Goal: Task Accomplishment & Management: Manage account settings

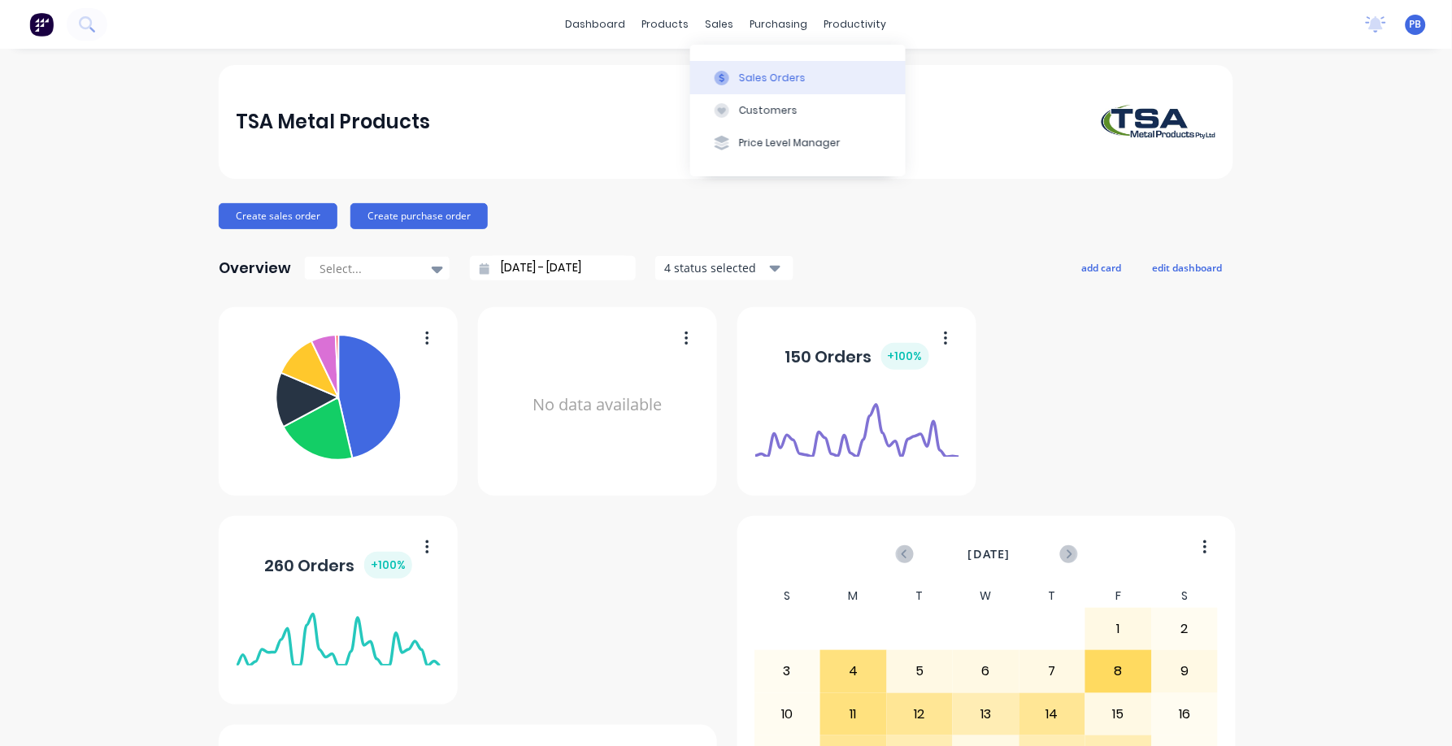
click at [765, 71] on div "Sales Orders" at bounding box center [772, 78] width 67 height 15
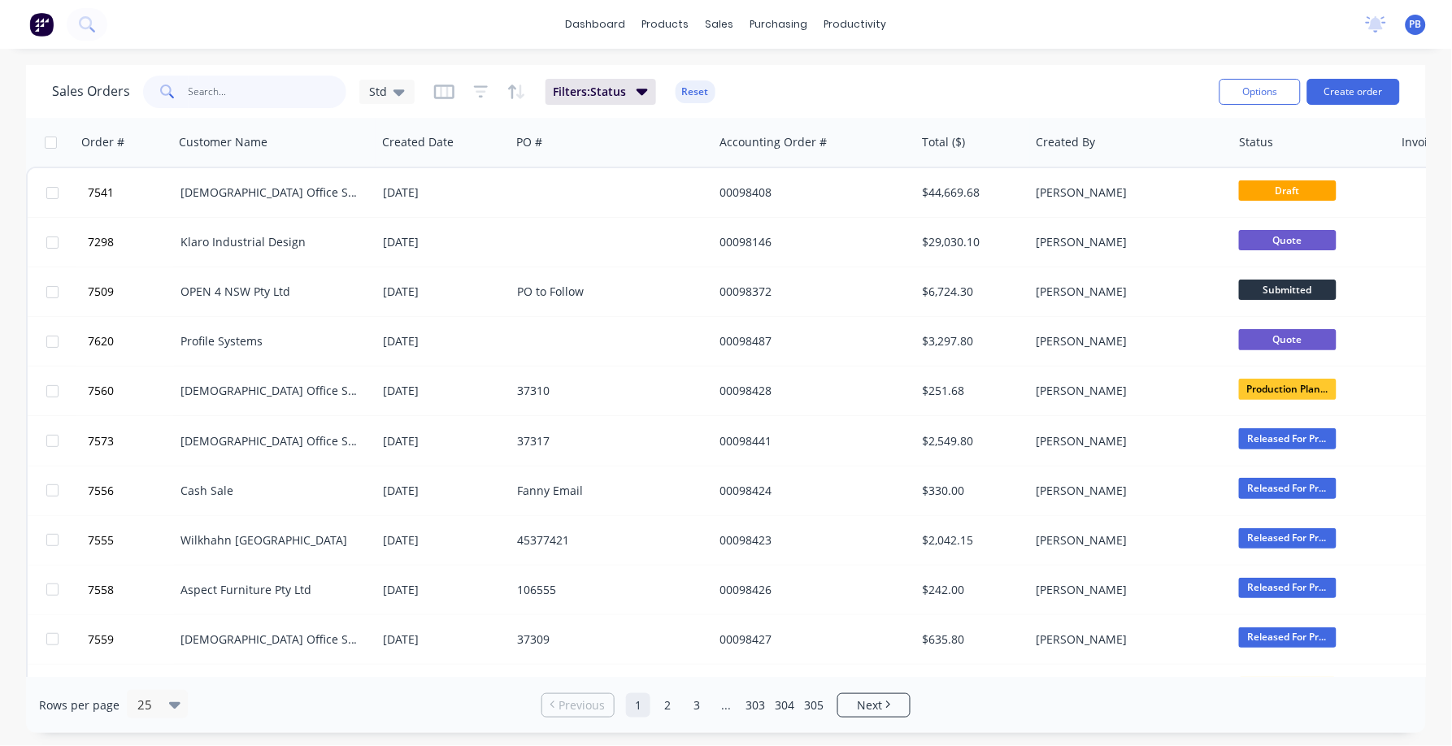
click at [214, 98] on input "text" at bounding box center [268, 92] width 159 height 33
type input "98402"
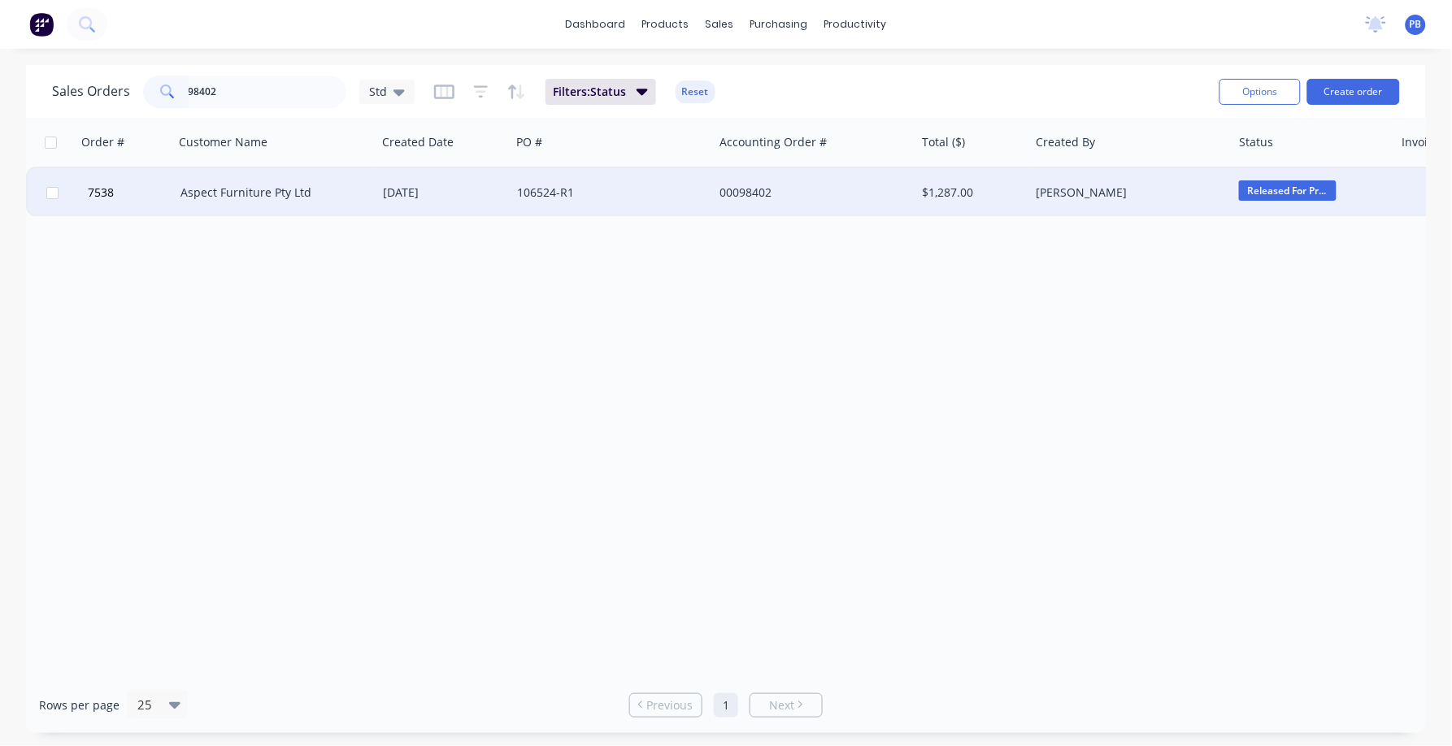
click at [237, 185] on div "Aspect Furniture Pty Ltd" at bounding box center [270, 193] width 180 height 16
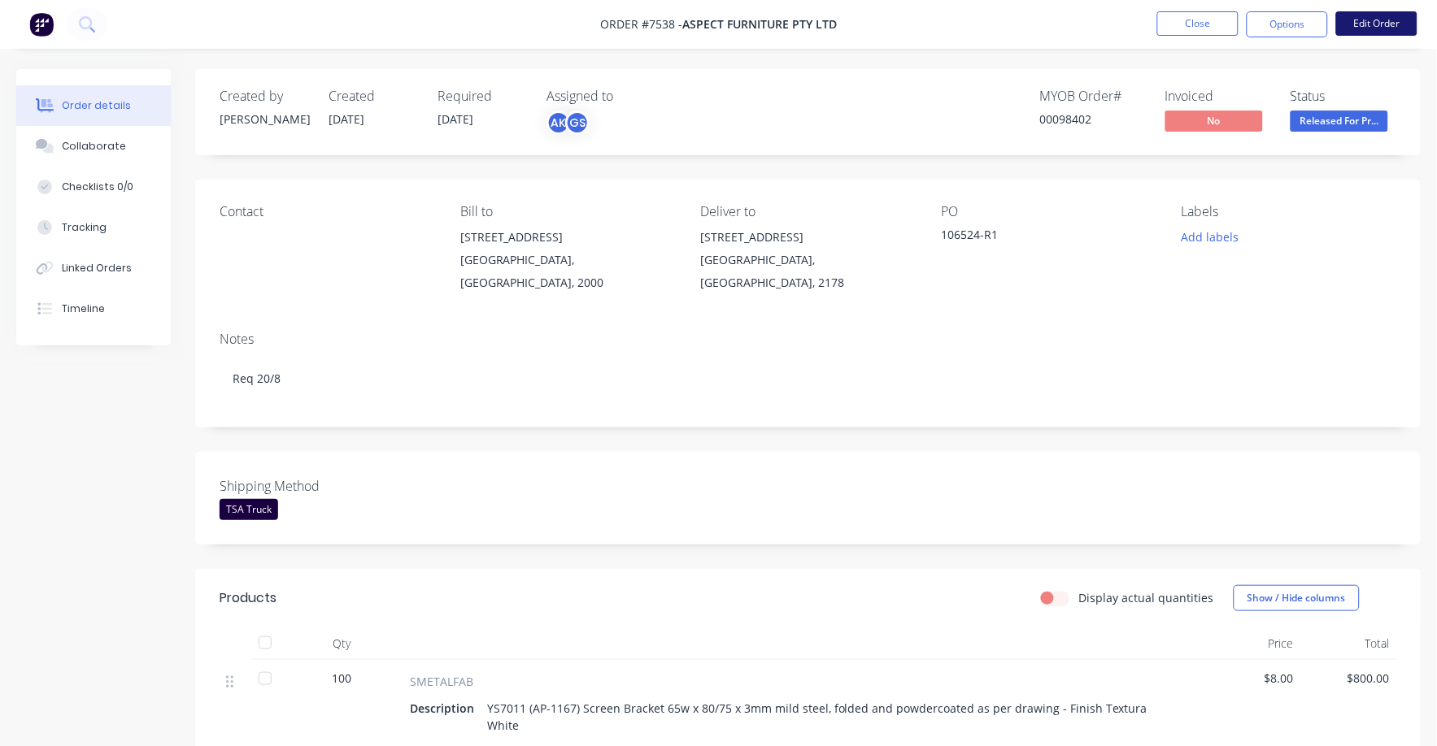
click at [1371, 18] on button "Edit Order" at bounding box center [1376, 23] width 81 height 24
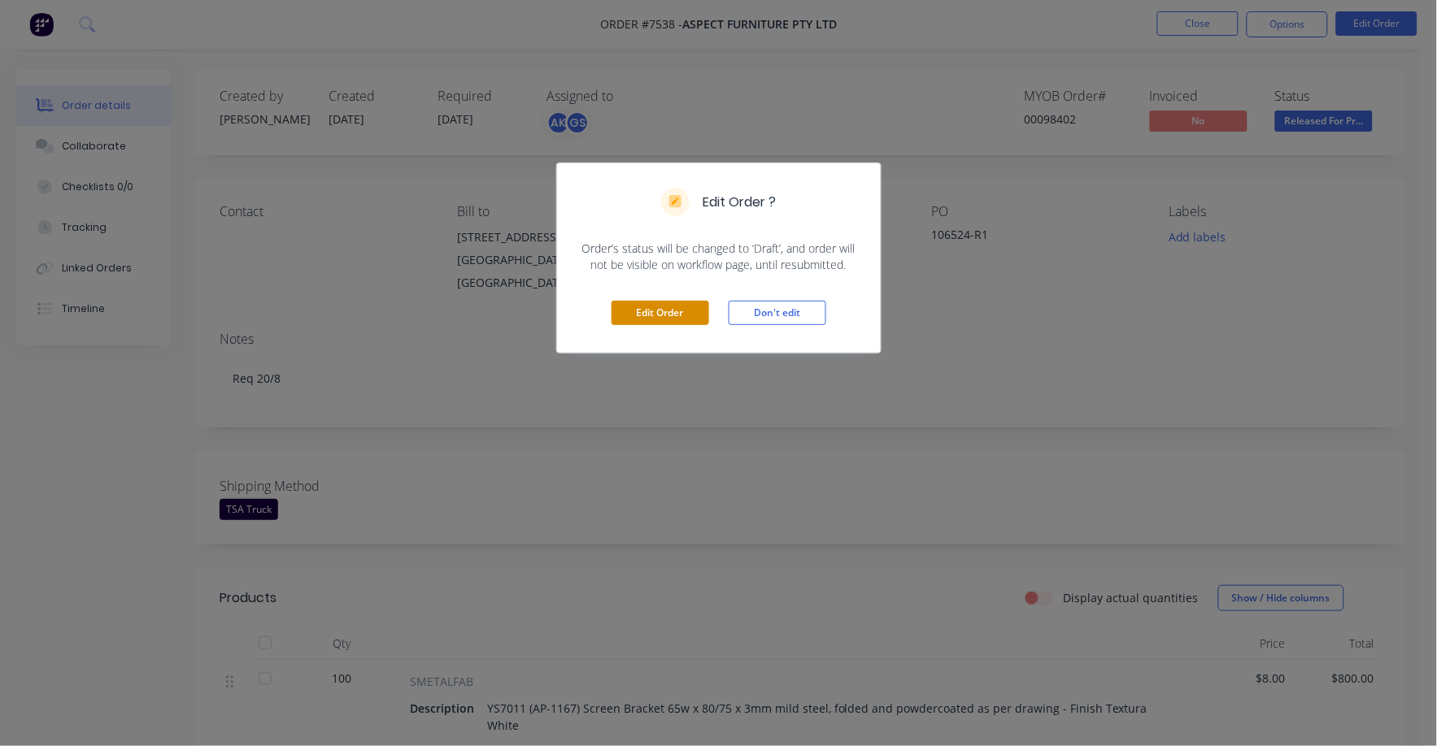
click at [671, 302] on div "Edit Order Don't edit" at bounding box center [719, 313] width 324 height 80
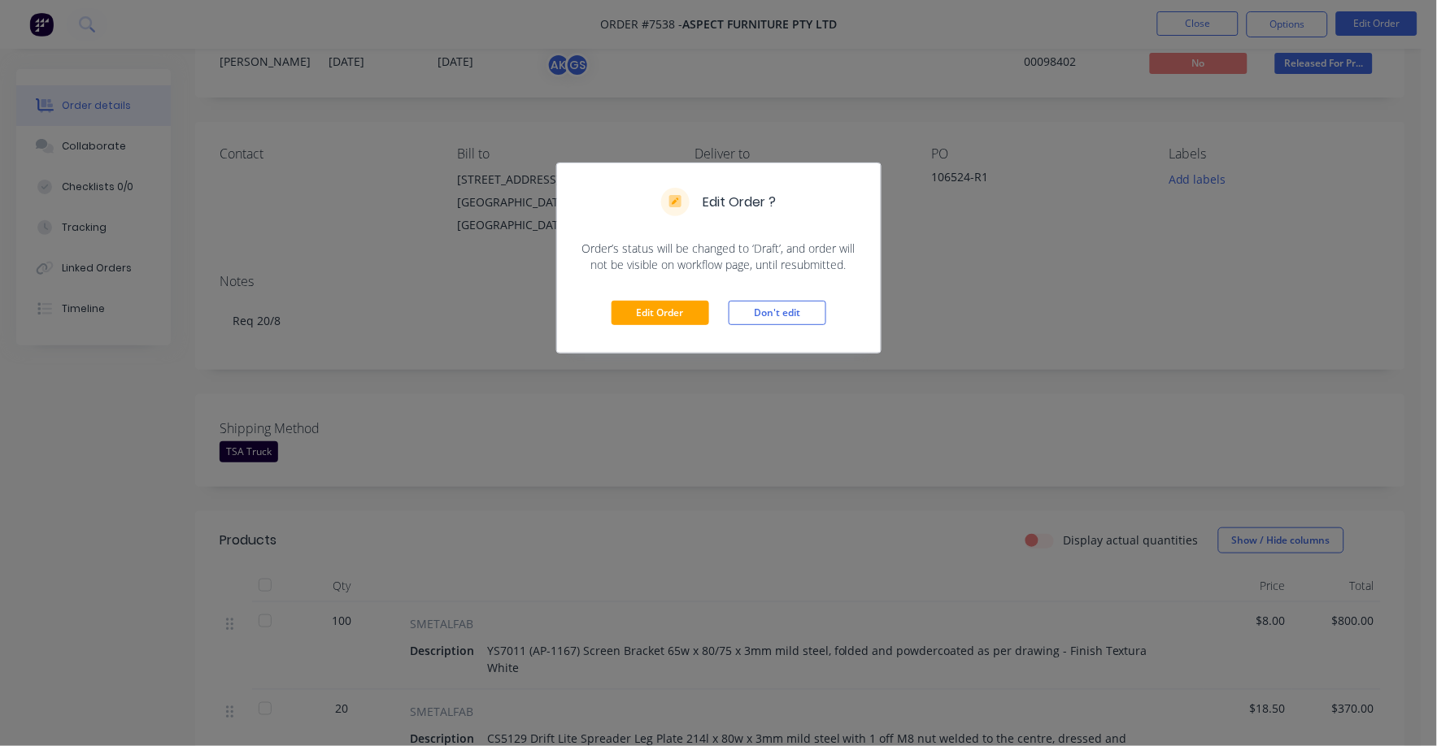
scroll to position [202, 0]
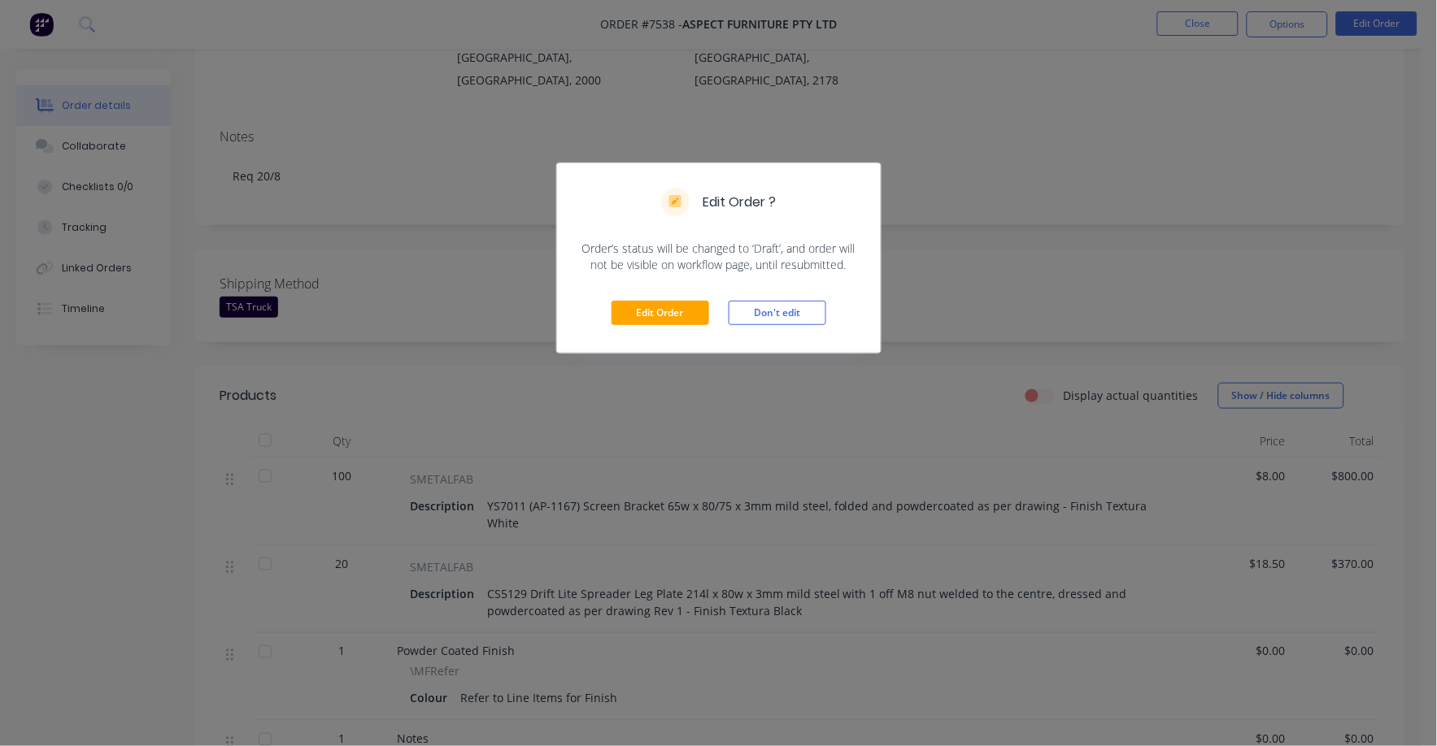
click at [690, 294] on div "Edit Order Don't edit" at bounding box center [719, 313] width 324 height 80
drag, startPoint x: 690, startPoint y: 303, endPoint x: 685, endPoint y: 315, distance: 12.4
click at [690, 306] on button "Edit Order" at bounding box center [660, 313] width 98 height 24
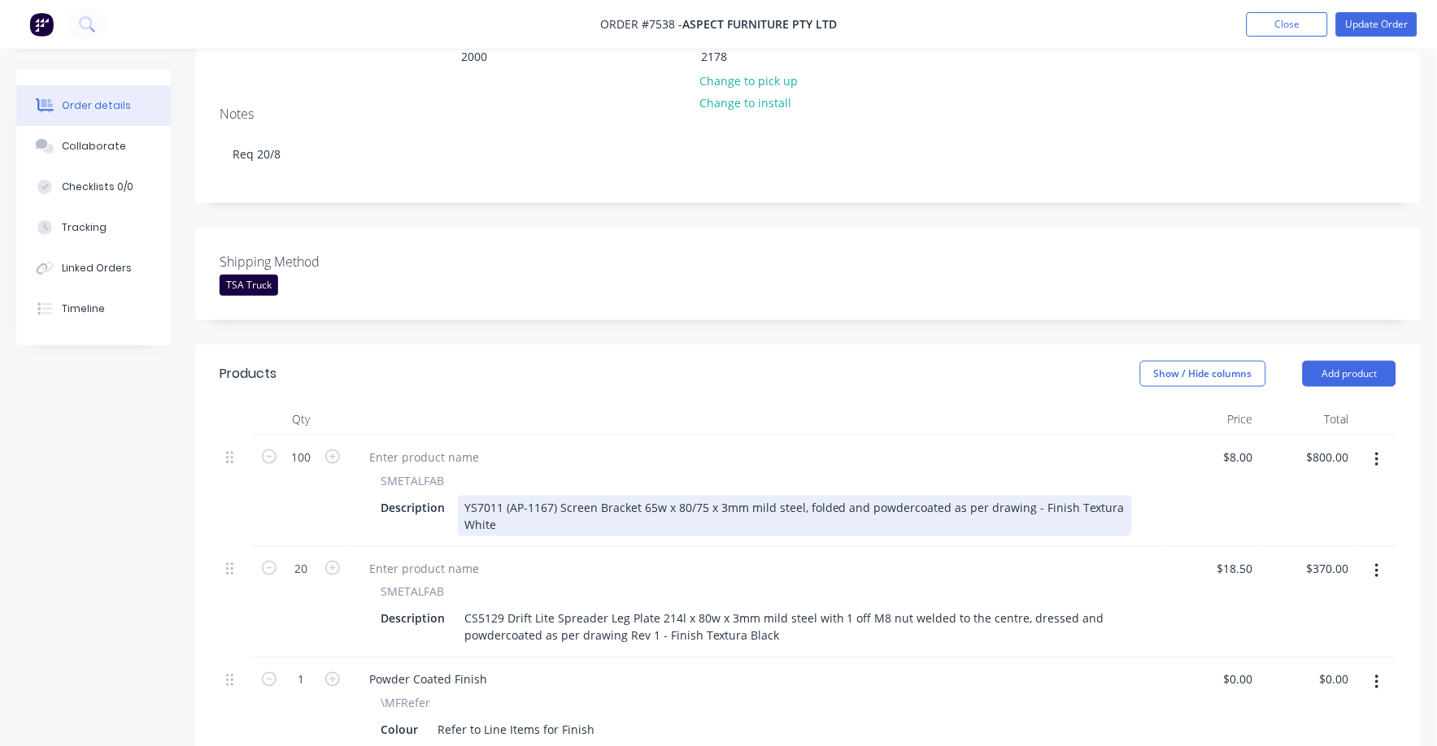
scroll to position [305, 0]
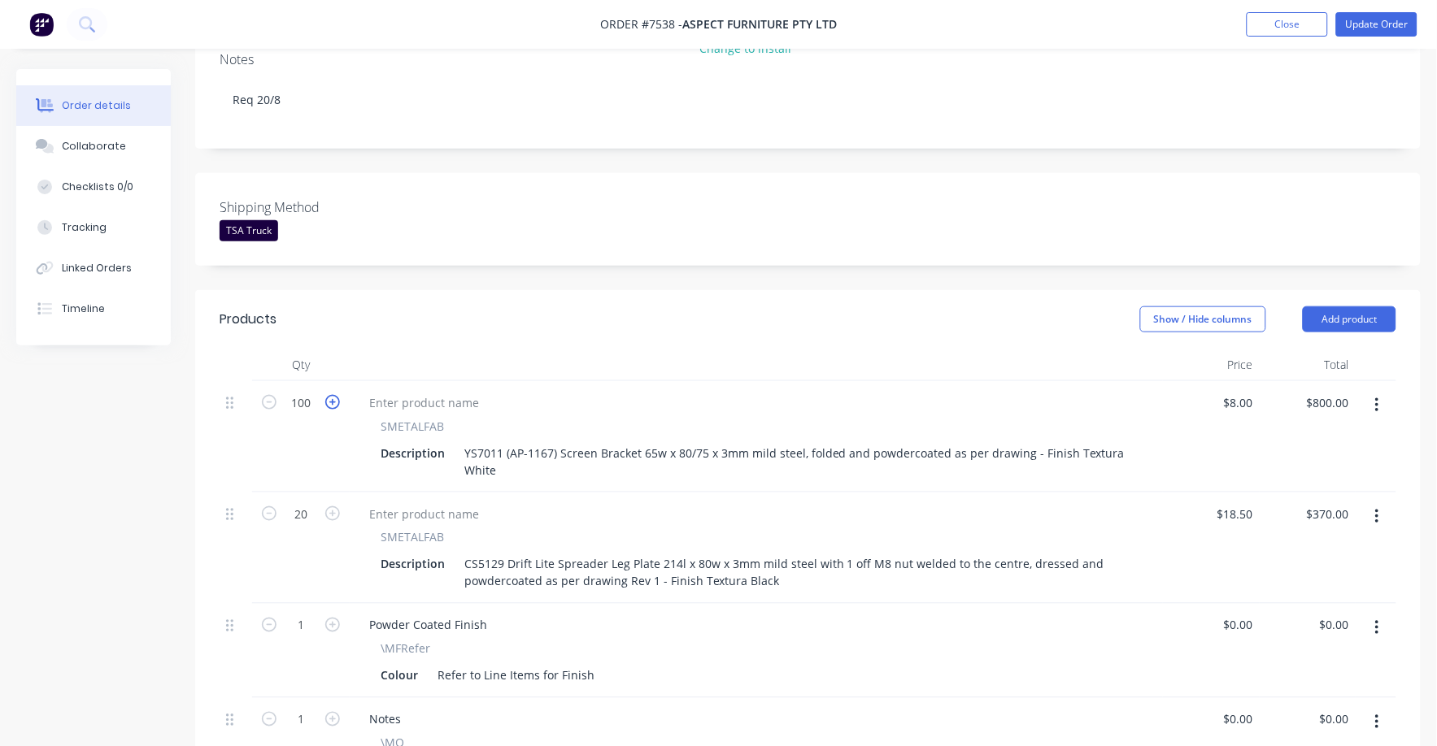
click at [338, 395] on icon "button" at bounding box center [332, 402] width 15 height 15
type input "101"
type input "$808.00"
click at [338, 395] on icon "button" at bounding box center [332, 402] width 15 height 15
type input "102"
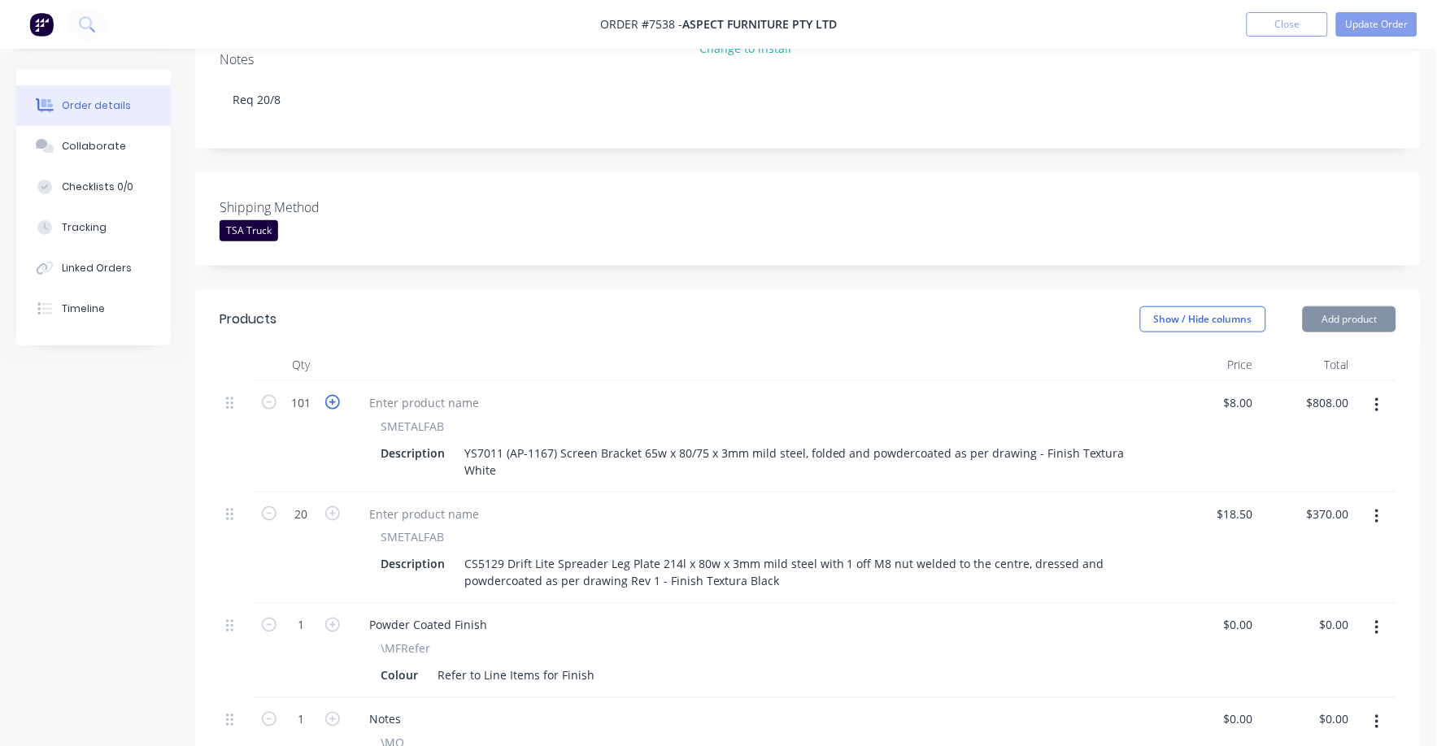
type input "$816.00"
click at [338, 395] on icon "button" at bounding box center [332, 402] width 15 height 15
type input "103"
type input "$824.00"
click at [339, 395] on icon "button" at bounding box center [332, 402] width 15 height 15
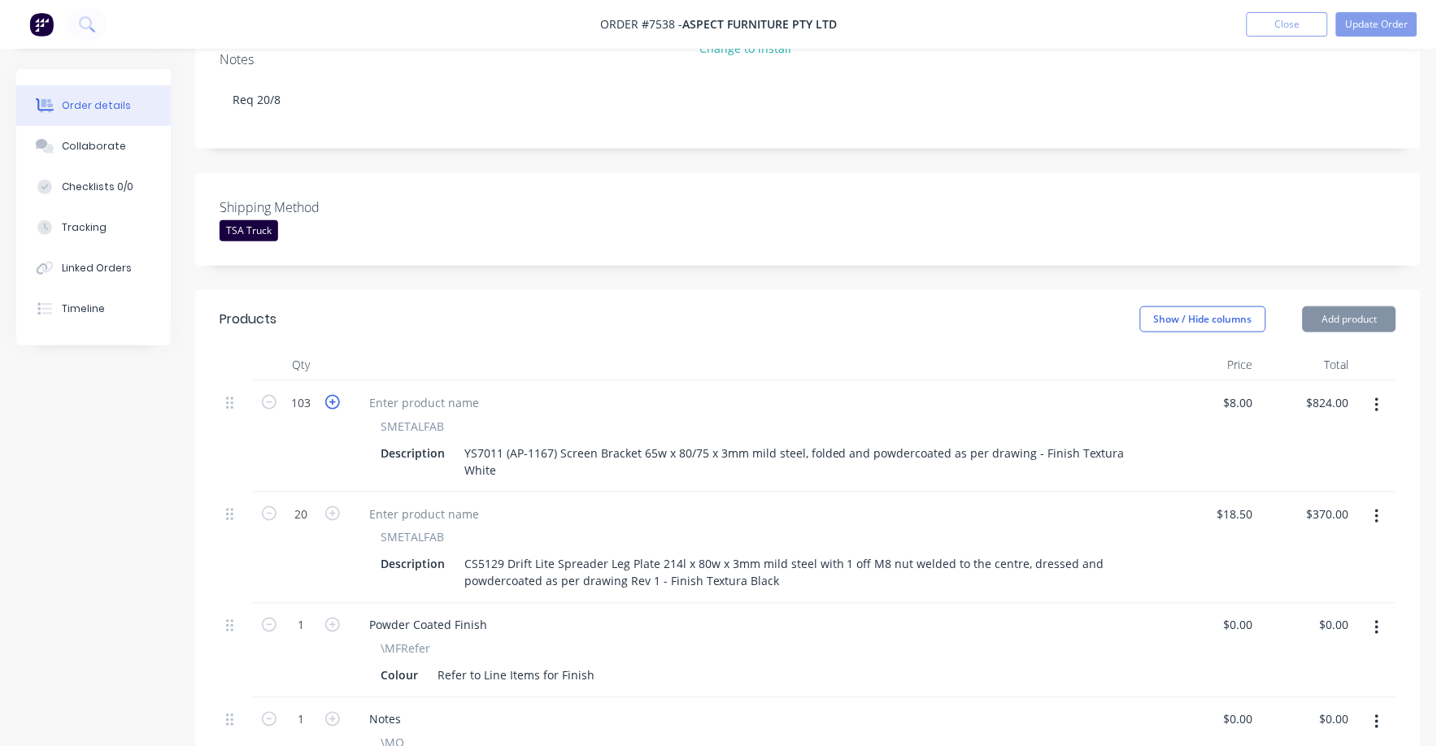
type input "104"
type input "$832.00"
click at [340, 393] on button "button" at bounding box center [332, 401] width 21 height 17
type input "105"
type input "$840.00"
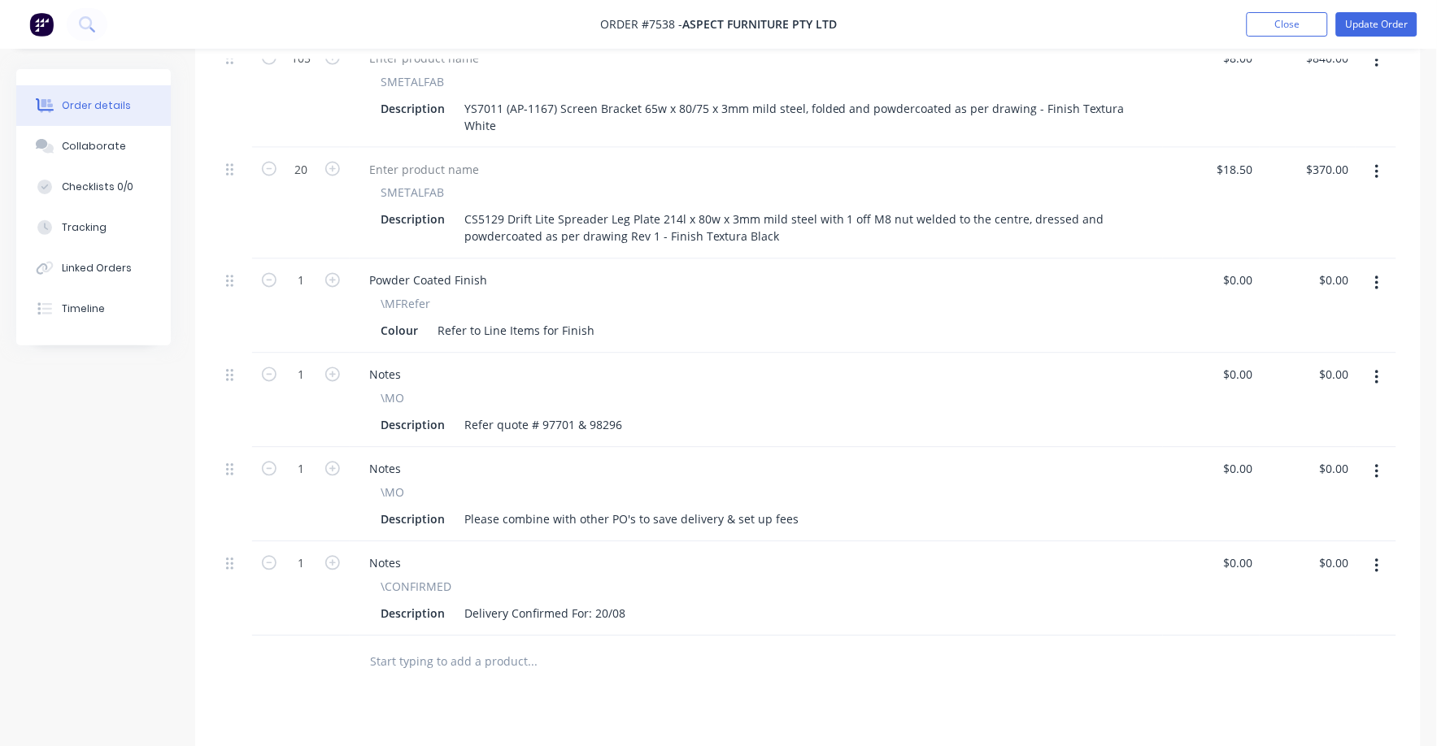
scroll to position [711, 0]
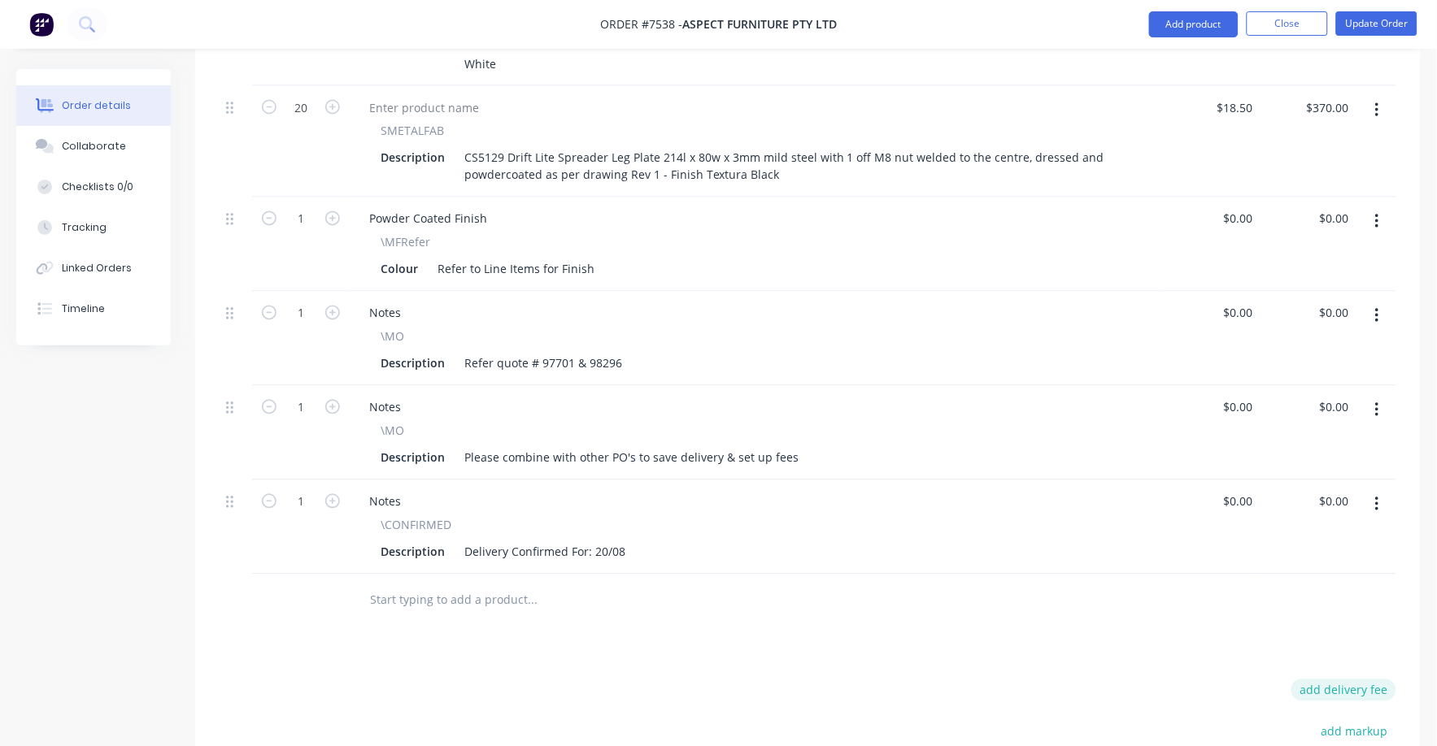
click at [1339, 680] on button "add delivery fee" at bounding box center [1343, 691] width 105 height 22
type input "75"
click input "submit" at bounding box center [0, 0] width 0 height 0
click at [981, 541] on div "Description Delivery Confirmed For: 20/08" at bounding box center [753, 553] width 758 height 24
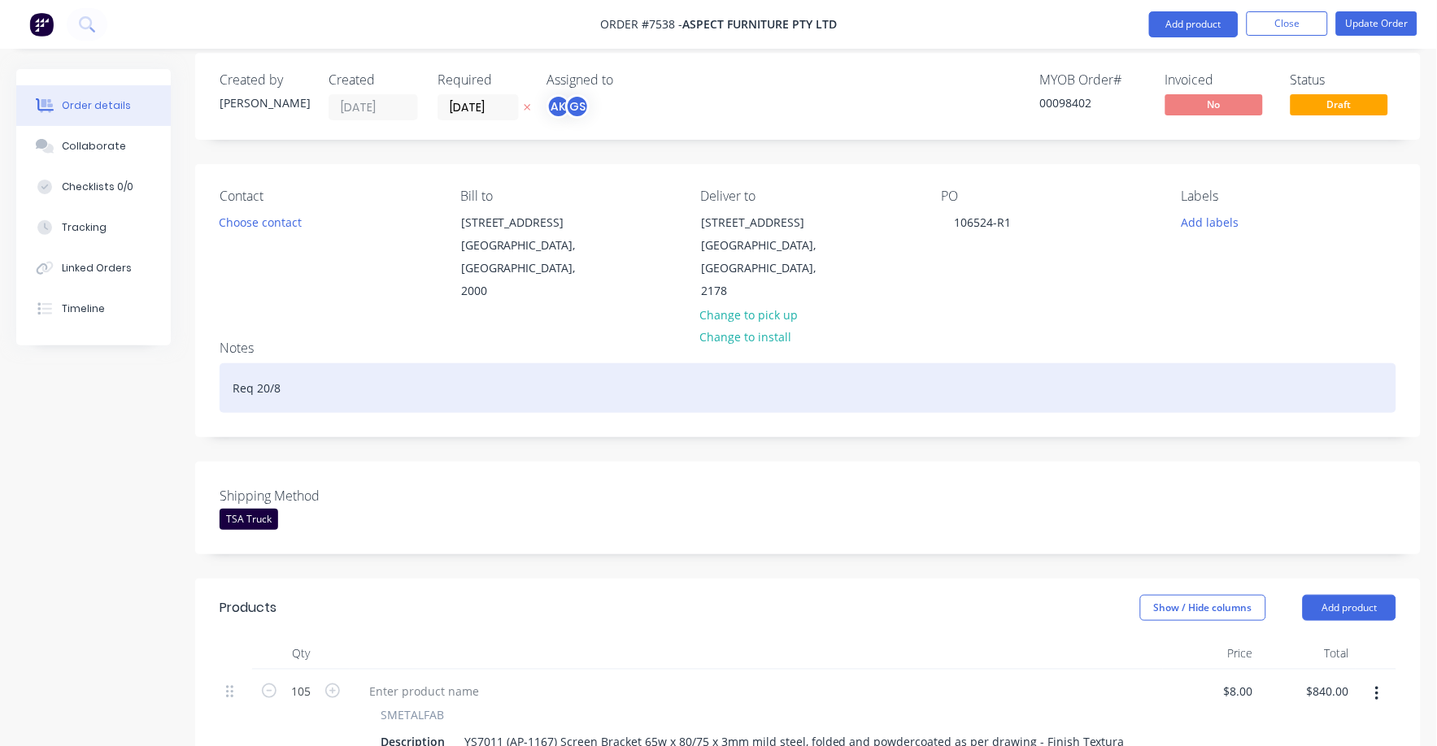
scroll to position [0, 0]
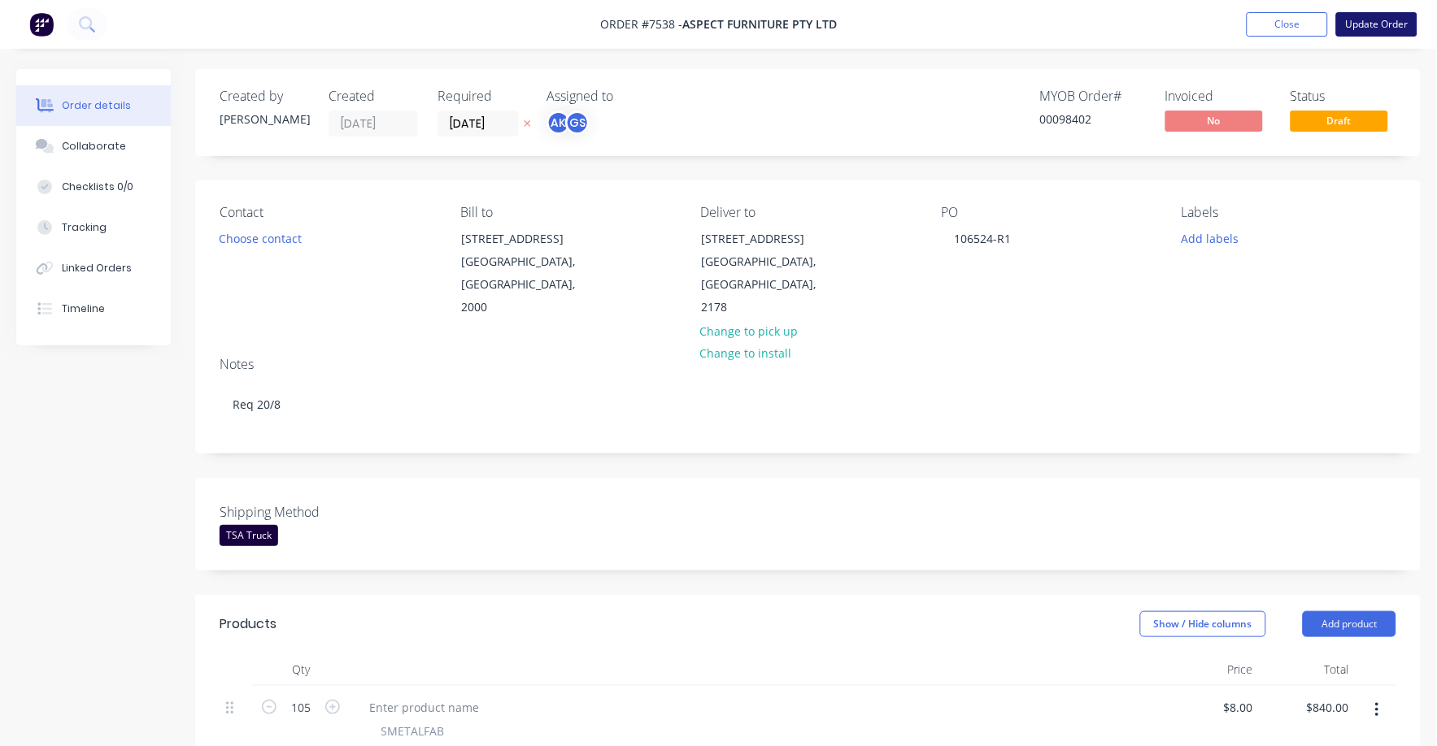
click at [1375, 21] on button "Update Order" at bounding box center [1376, 24] width 81 height 24
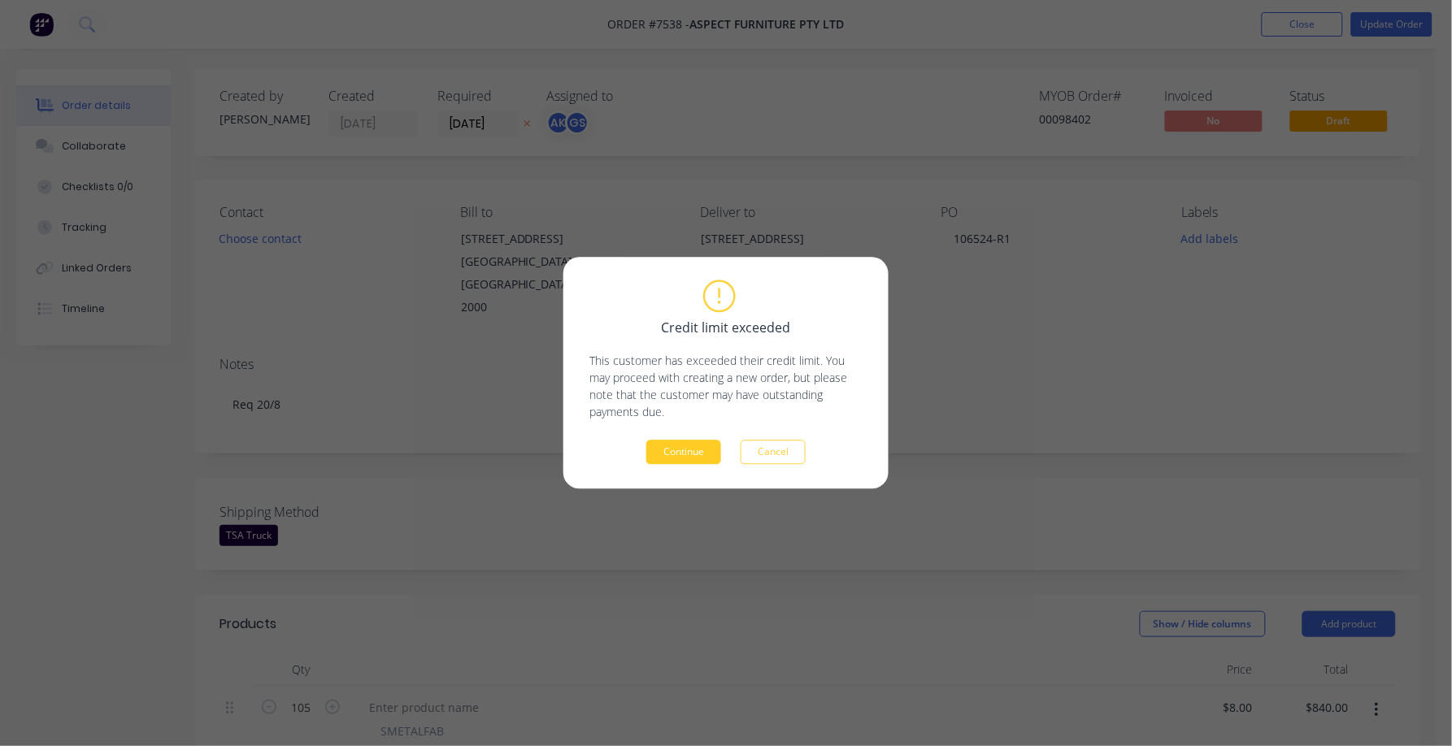
click at [678, 464] on div "Credit limit exceeded This customer has exceeded their credit limit. You may pr…" at bounding box center [725, 374] width 325 height 232
click at [685, 457] on button "Continue" at bounding box center [683, 453] width 75 height 24
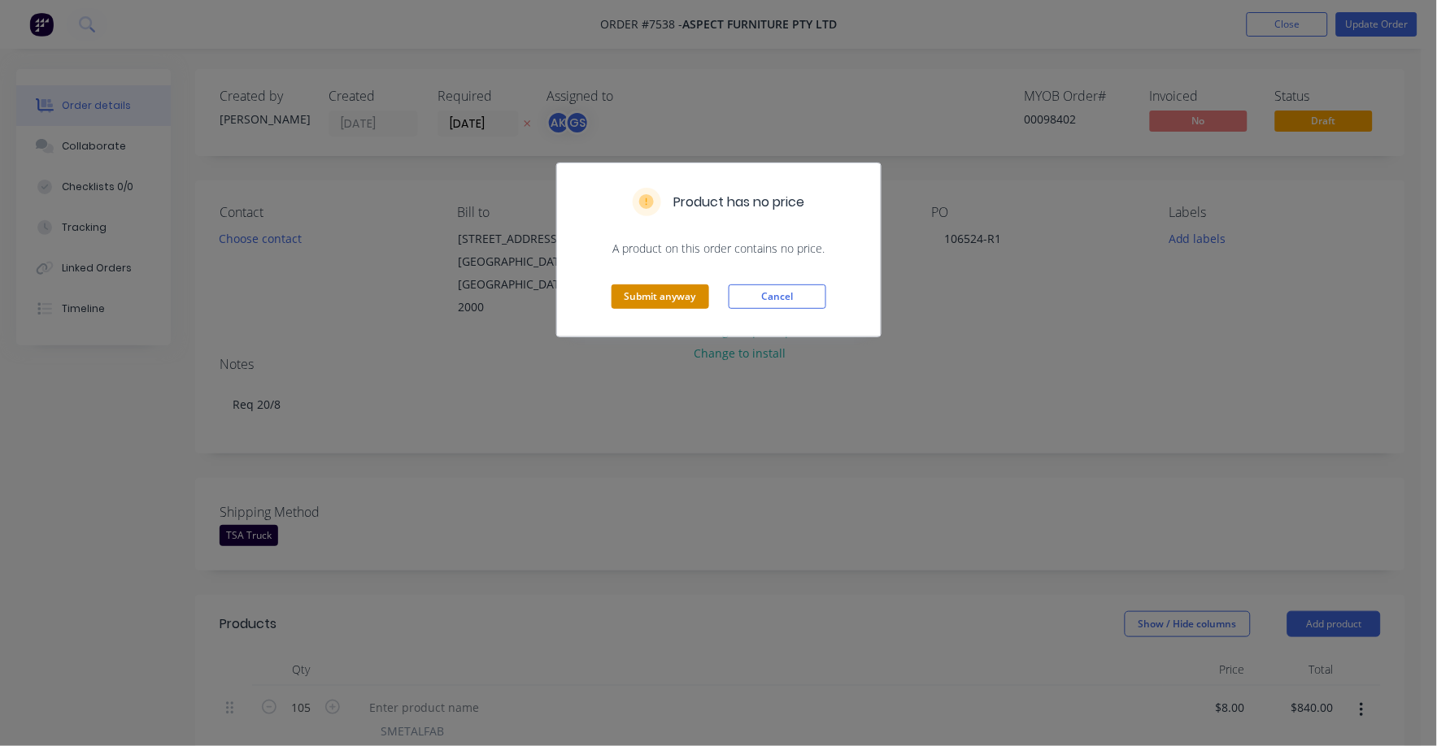
click at [671, 304] on button "Submit anyway" at bounding box center [660, 297] width 98 height 24
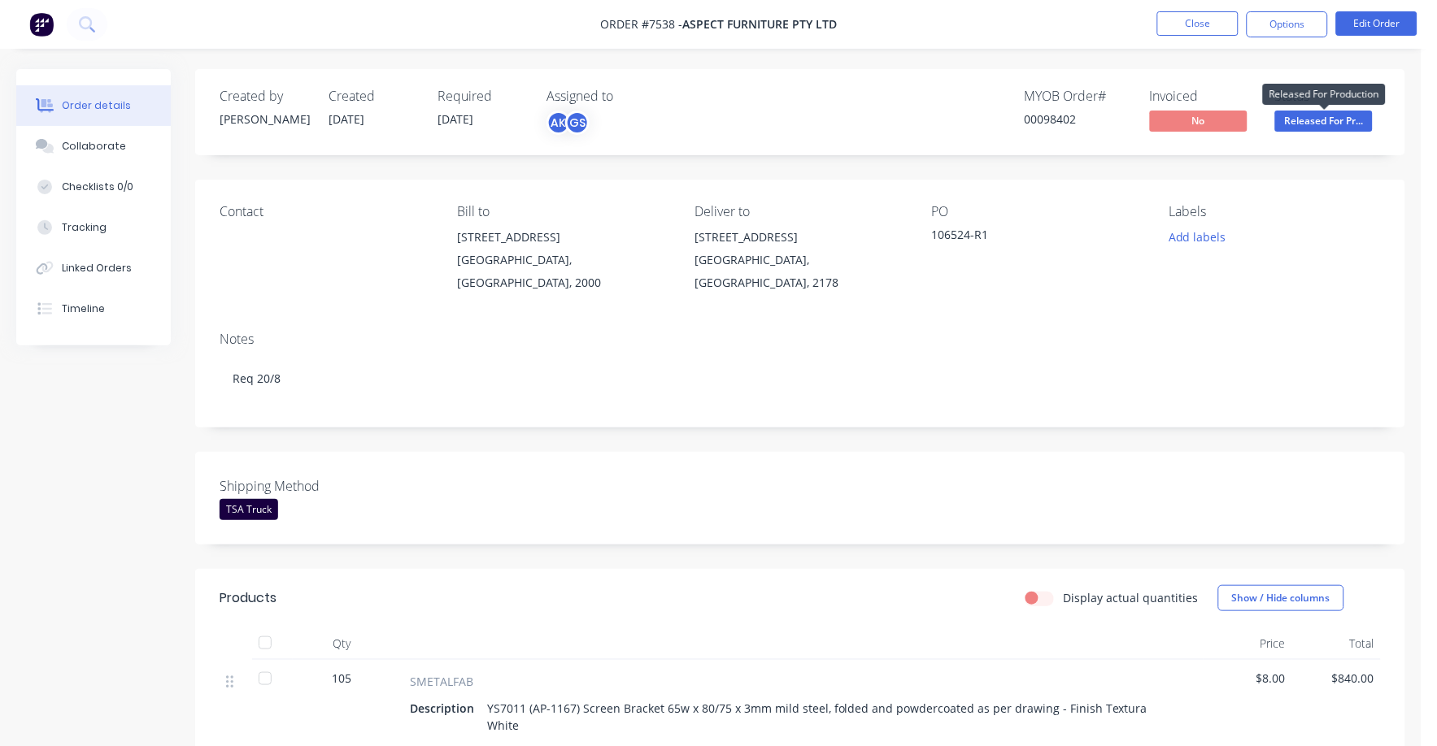
click at [1317, 124] on span "Released For Pr..." at bounding box center [1324, 121] width 98 height 20
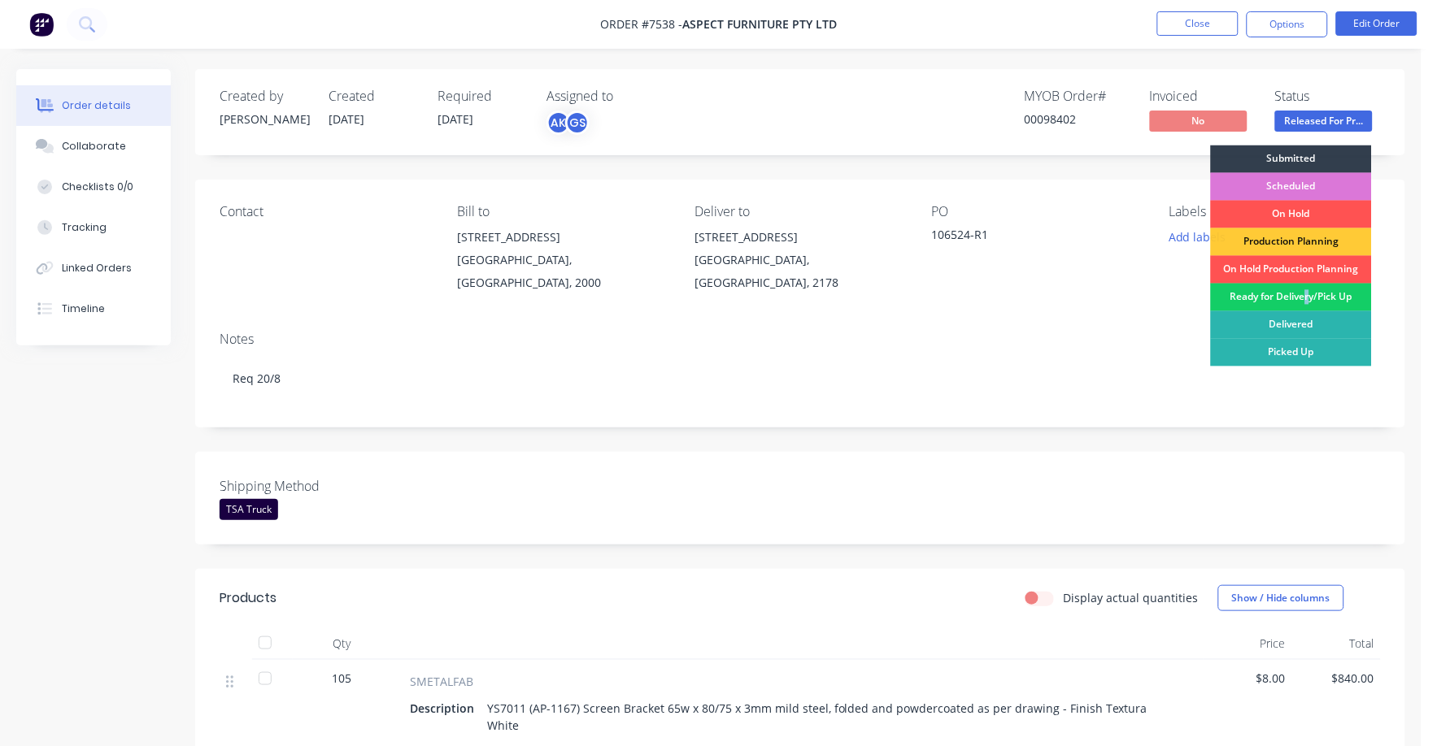
click at [1304, 296] on div "Ready for Delivery/Pick Up" at bounding box center [1291, 298] width 161 height 28
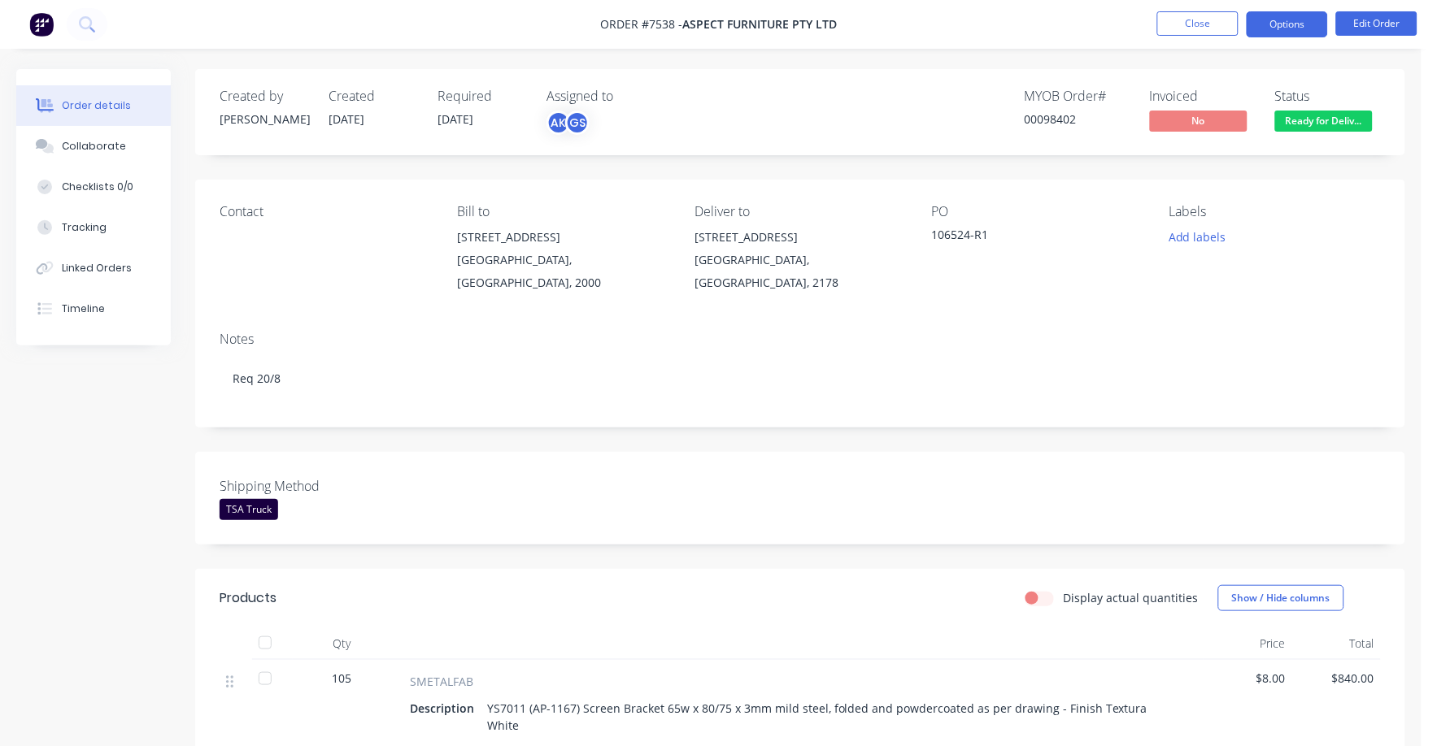
click at [1289, 29] on button "Options" at bounding box center [1286, 24] width 81 height 26
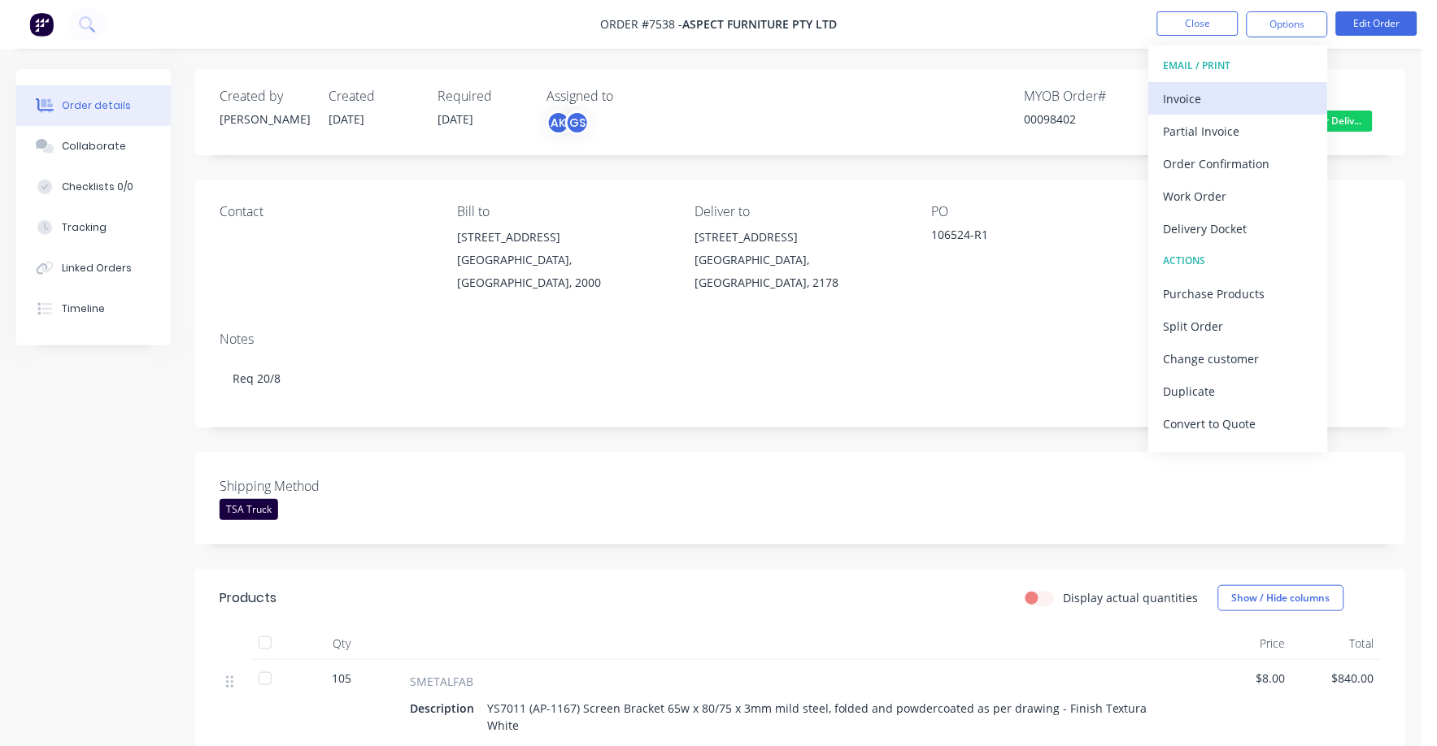
click at [1204, 102] on div "Invoice" at bounding box center [1238, 99] width 150 height 24
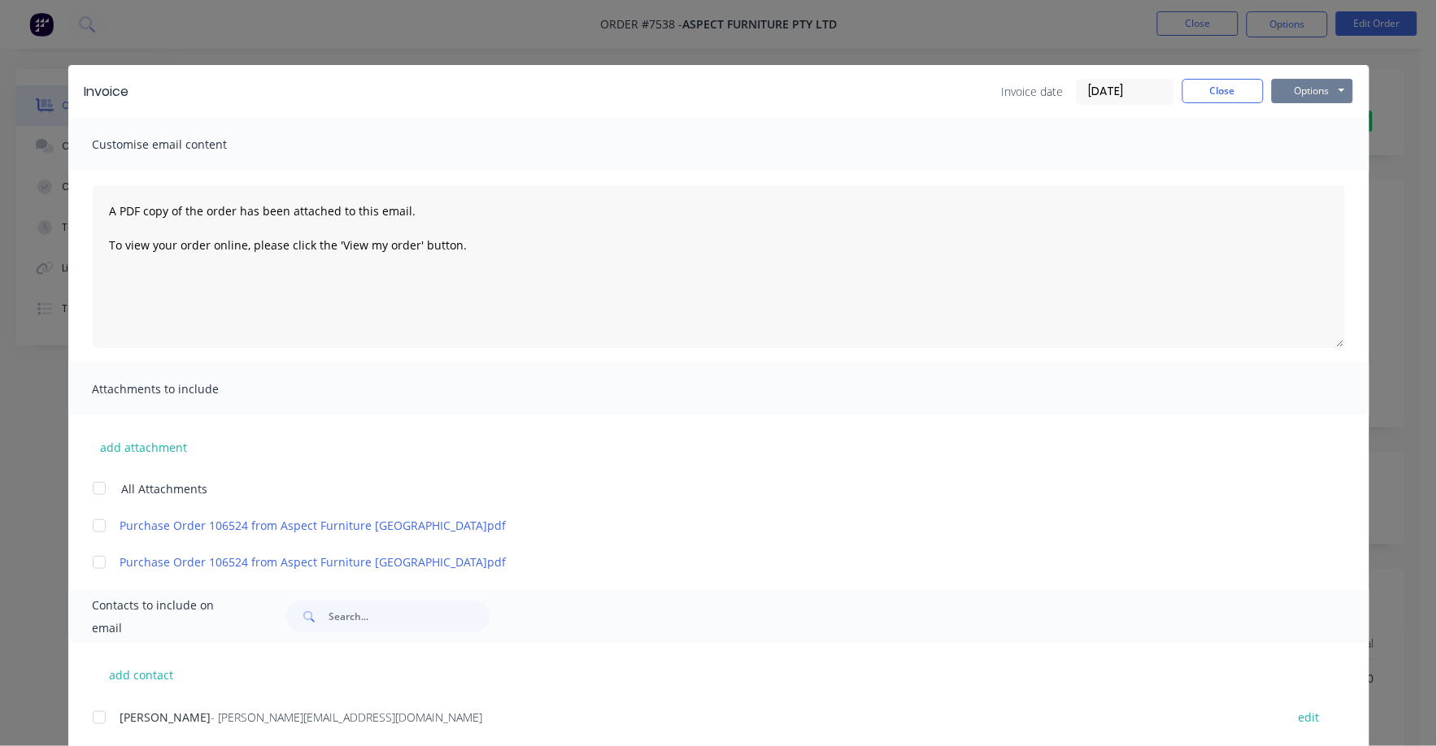
click at [1288, 85] on button "Options" at bounding box center [1311, 91] width 81 height 24
click at [1297, 150] on button "Print" at bounding box center [1323, 146] width 104 height 27
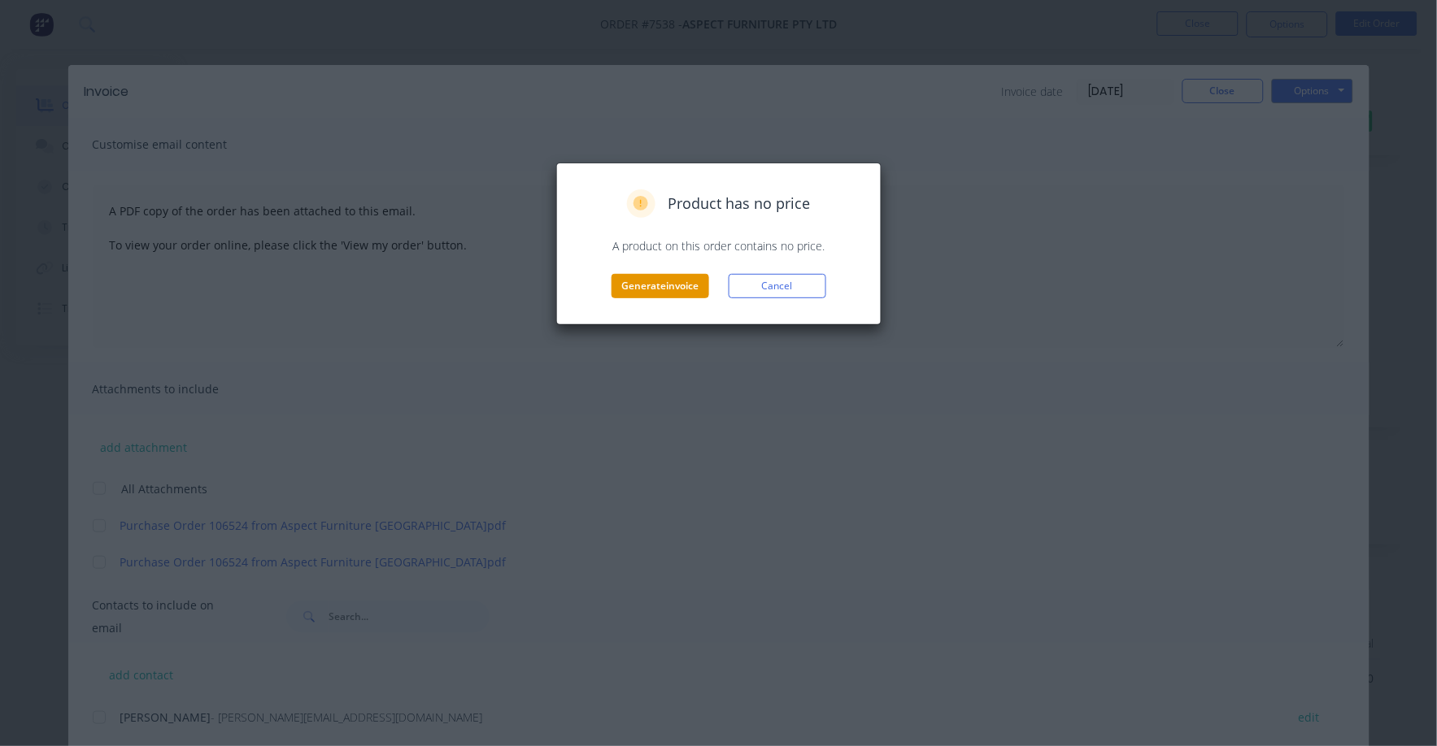
click at [658, 285] on button "Generate invoice" at bounding box center [660, 286] width 98 height 24
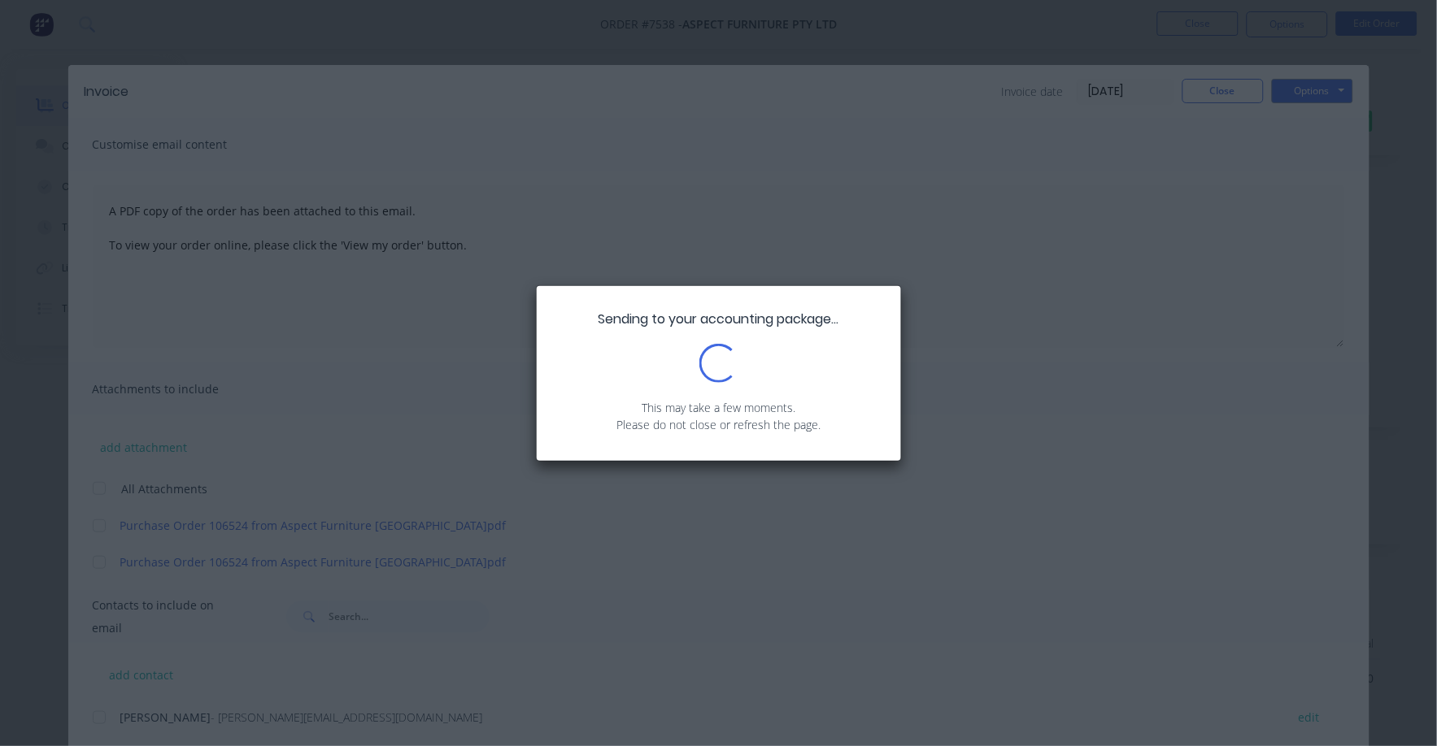
click at [502, 619] on div "Sending to your accounting package... Loading... This may take a few moments. P…" at bounding box center [718, 373] width 1437 height 746
